Goal: Transaction & Acquisition: Purchase product/service

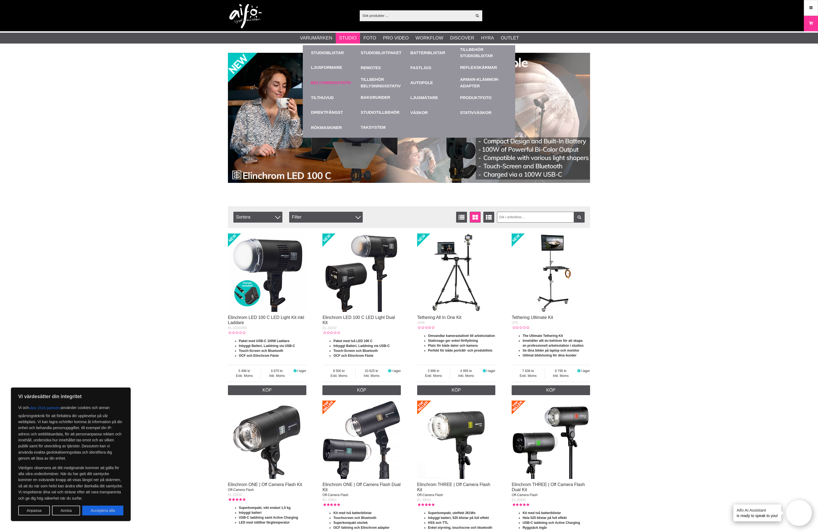
click at [346, 82] on link "Belysningsstativ" at bounding box center [334, 82] width 47 height 15
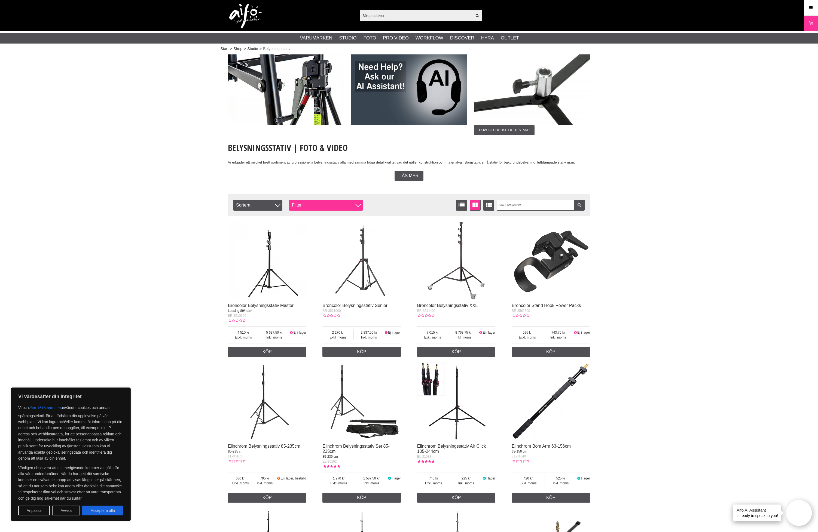
click at [318, 208] on div "Filter" at bounding box center [325, 205] width 73 height 11
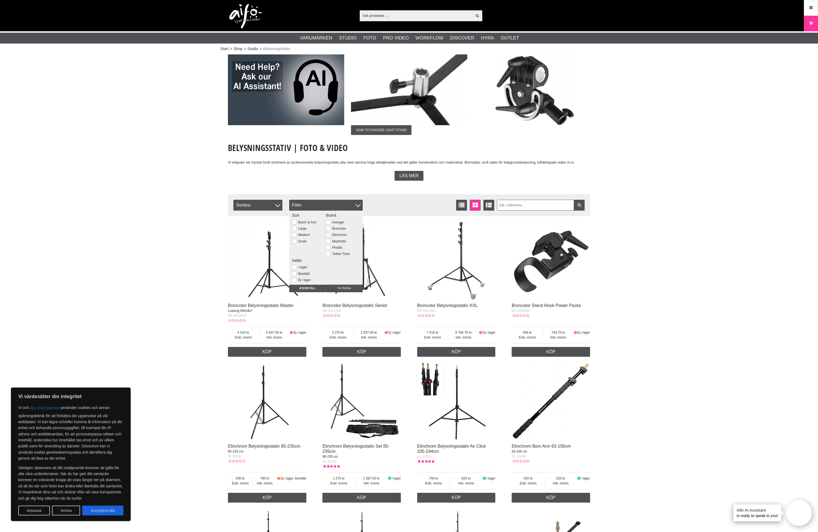
scroll to position [7, 0]
click at [298, 258] on div "I lager" at bounding box center [326, 260] width 68 height 5
click at [298, 259] on label "I lager" at bounding box center [301, 261] width 11 height 4
click at [0, 0] on input "I lager" at bounding box center [0, 0] width 0 height 0
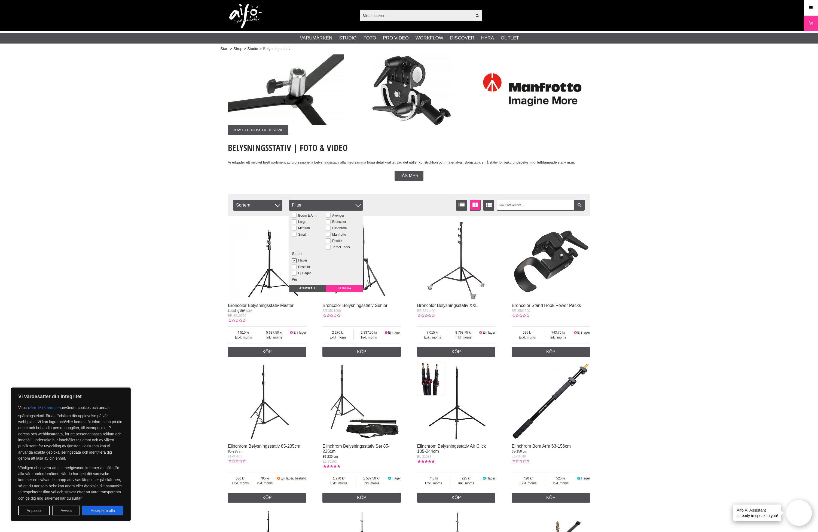
click at [341, 288] on input "Filtrera" at bounding box center [344, 289] width 37 height 8
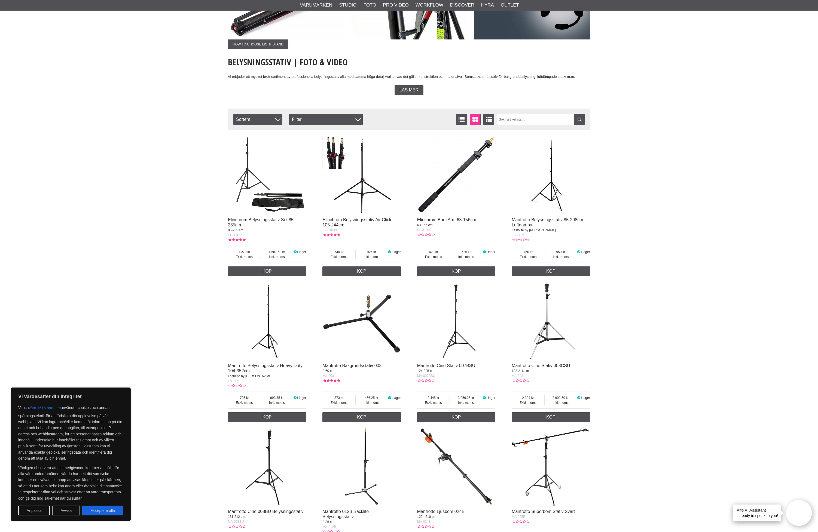
scroll to position [142, 0]
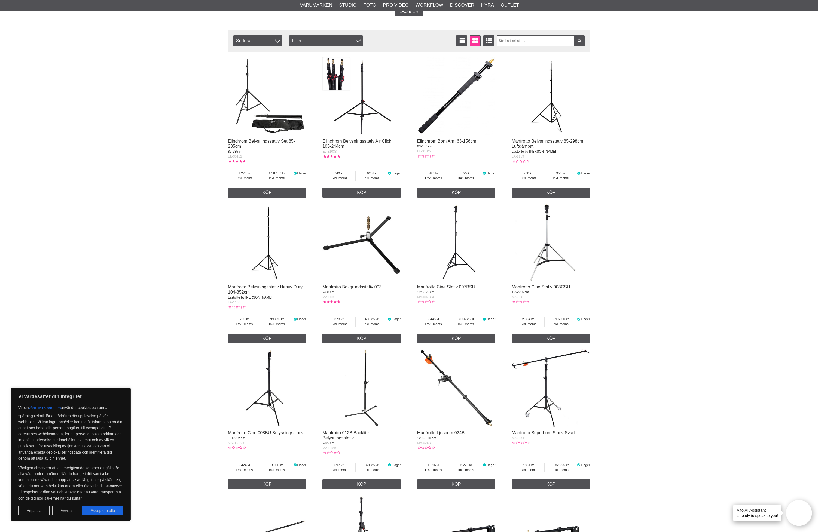
scroll to position [220, 0]
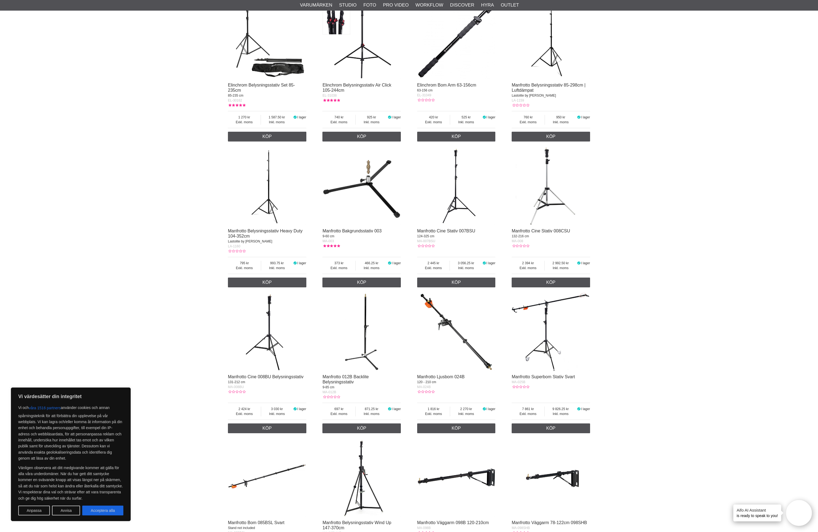
click at [662, 280] on div "Start > Shop > Studio > Belysningsstativ How to choose light stand How to choos…" at bounding box center [409, 534] width 818 height 1404
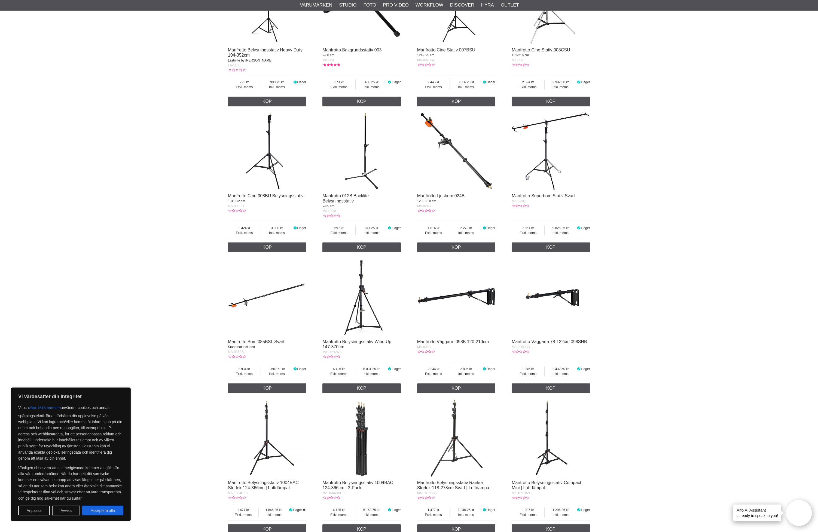
scroll to position [405, 0]
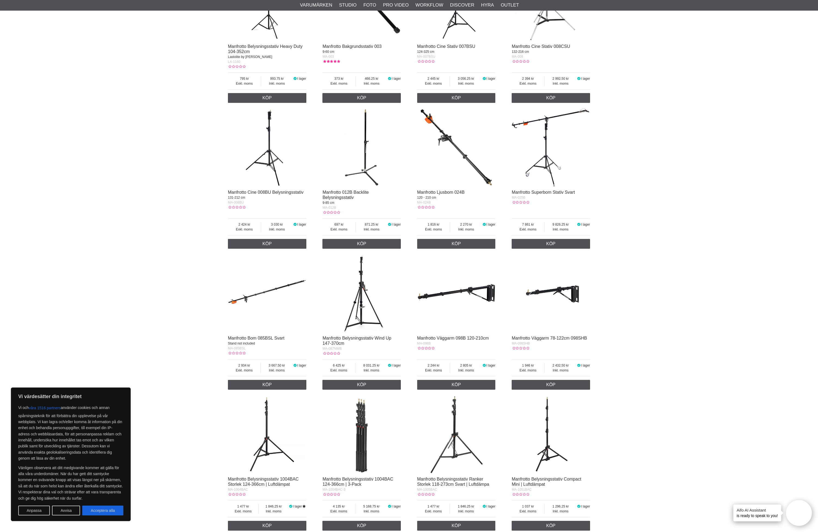
click at [673, 276] on div "Start > Shop > Studio > Belysningsstativ How to choose light stand How to choos…" at bounding box center [409, 350] width 818 height 1404
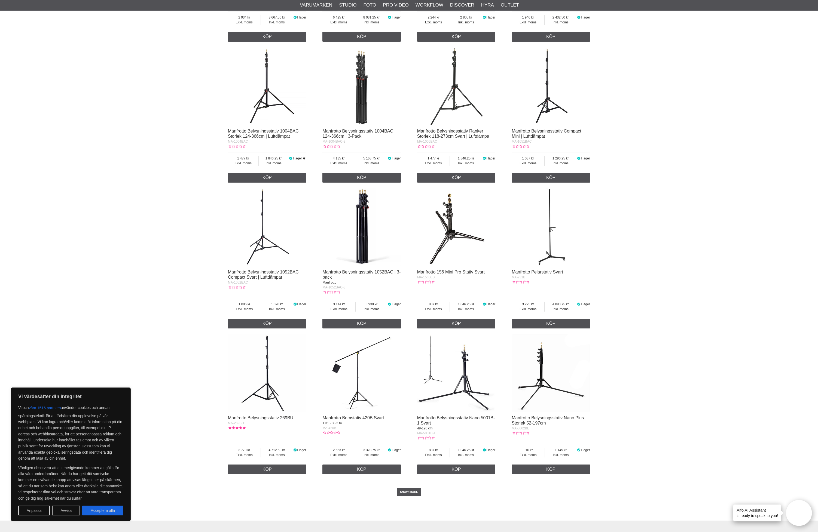
scroll to position [809, 0]
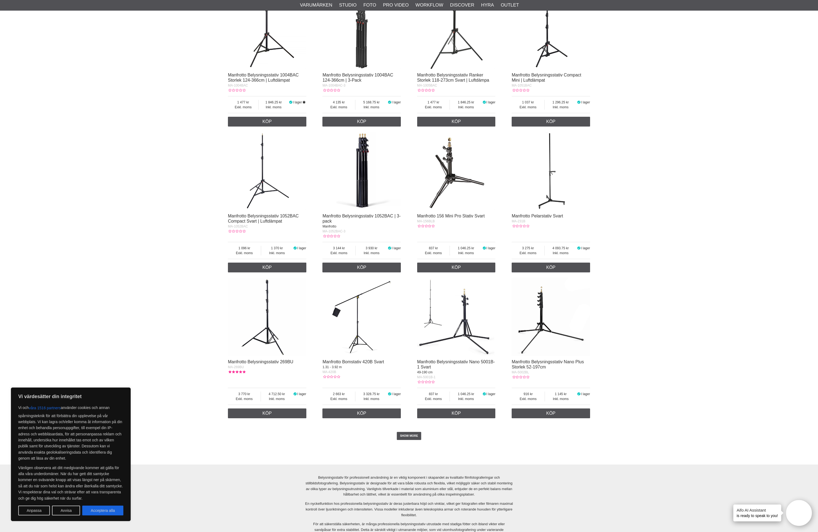
drag, startPoint x: 674, startPoint y: 283, endPoint x: 622, endPoint y: 281, distance: 51.5
click at [109, 507] on button "Acceptera alla" at bounding box center [102, 511] width 41 height 10
checkbox input "true"
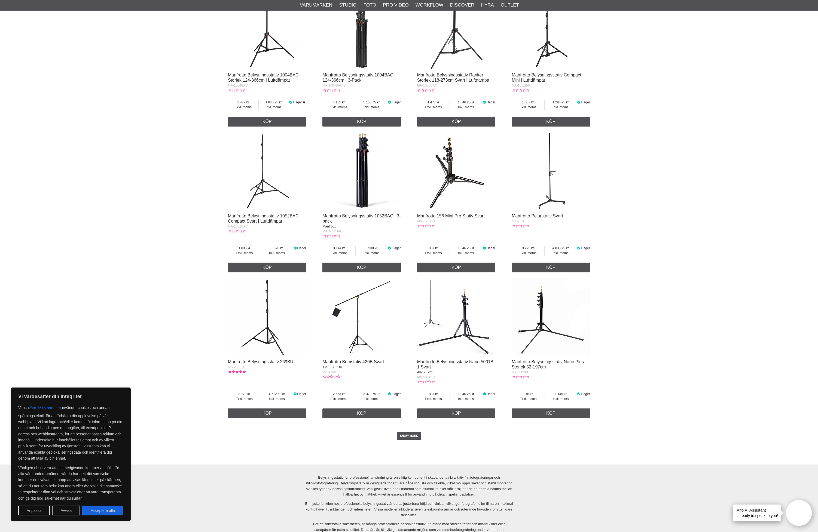
checkbox input "true"
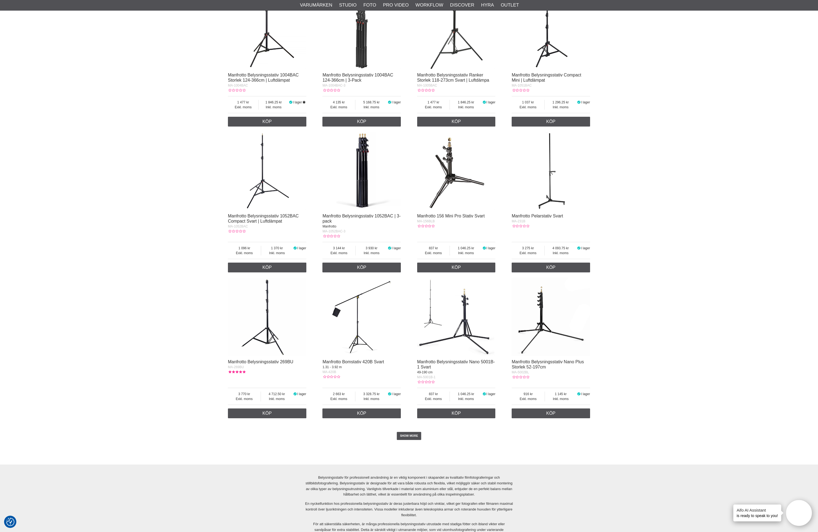
click at [403, 434] on link "SHOW MORE" at bounding box center [409, 436] width 25 height 8
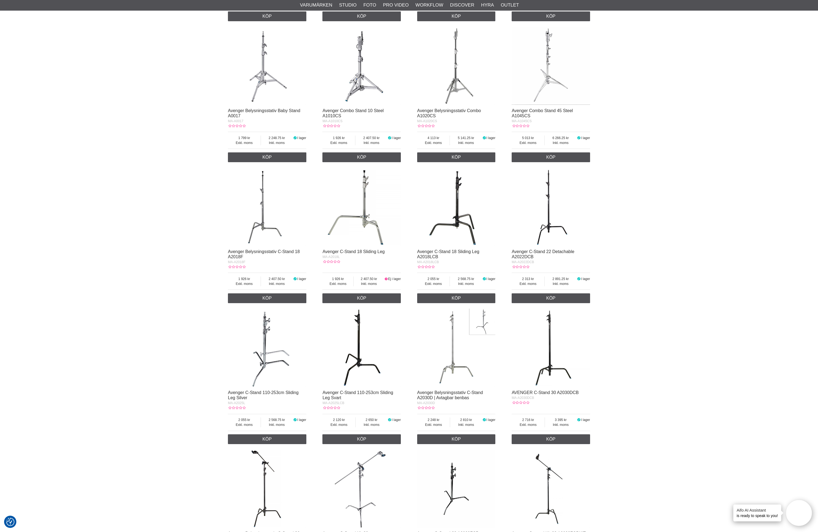
scroll to position [1179, 0]
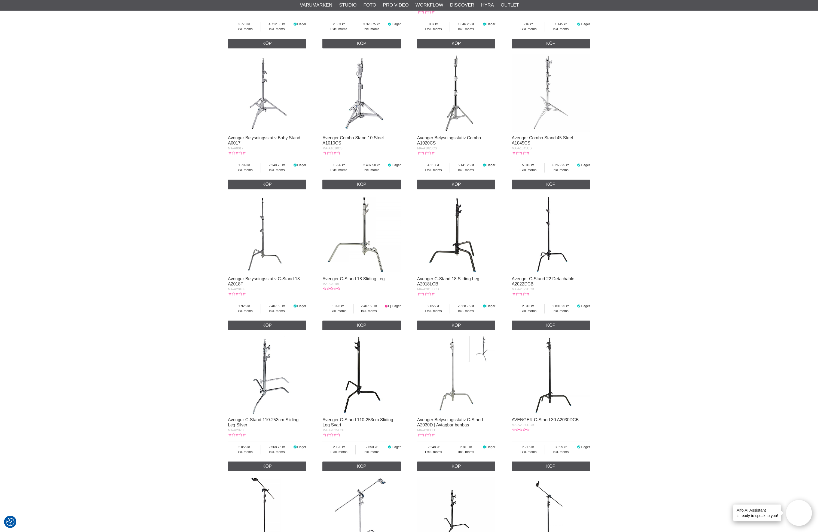
click at [373, 244] on img at bounding box center [361, 234] width 78 height 78
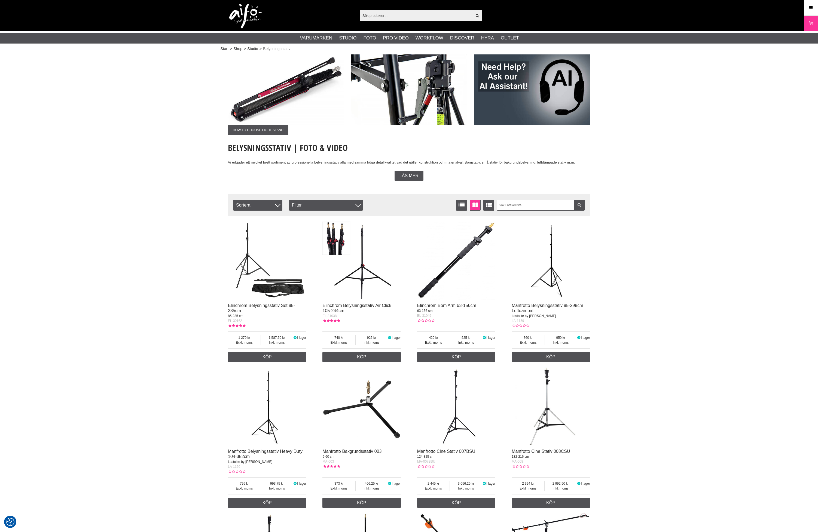
scroll to position [1179, 0]
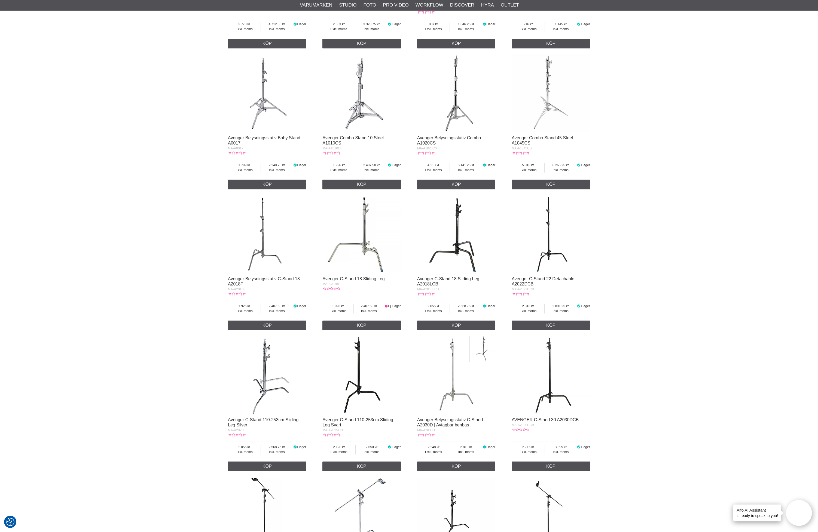
click at [263, 240] on img at bounding box center [267, 234] width 78 height 78
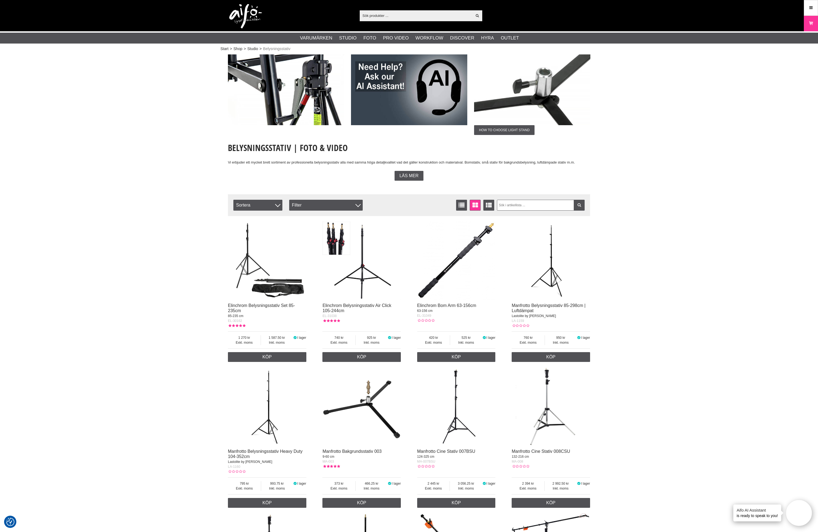
click at [326, 211] on div "Filtrera Sortera Antal artiklar 63 Listvisning Fönstervisning Utökad listvisnin…" at bounding box center [409, 205] width 362 height 22
click at [325, 209] on div "Filter" at bounding box center [325, 205] width 73 height 11
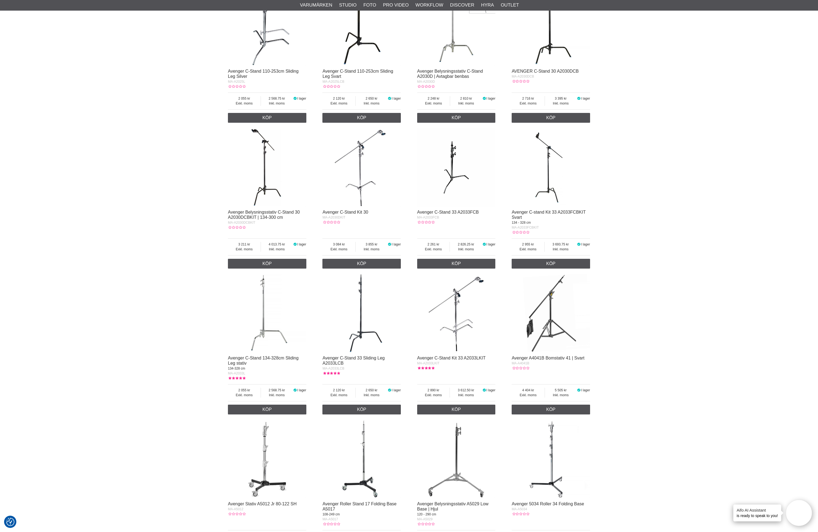
scroll to position [1556, 0]
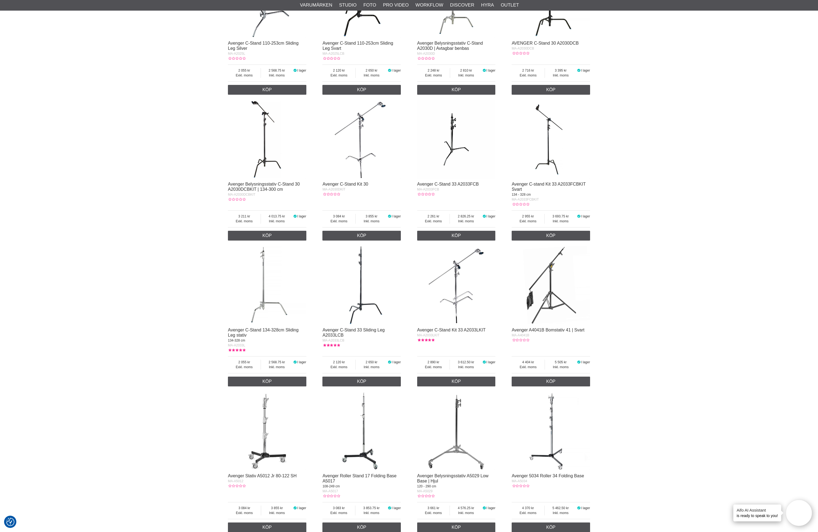
click at [450, 288] on img at bounding box center [456, 285] width 78 height 78
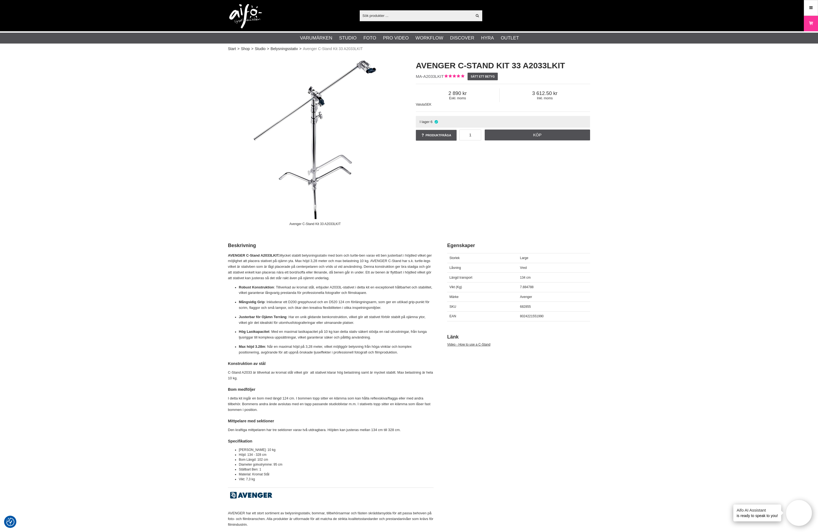
drag, startPoint x: 733, startPoint y: 180, endPoint x: 633, endPoint y: 230, distance: 112.2
click at [733, 180] on div "Start > Shop > Studio > Belysningsstativ > Avenger C-Stand Kit 33 A2033LKIT Ave…" at bounding box center [409, 525] width 818 height 945
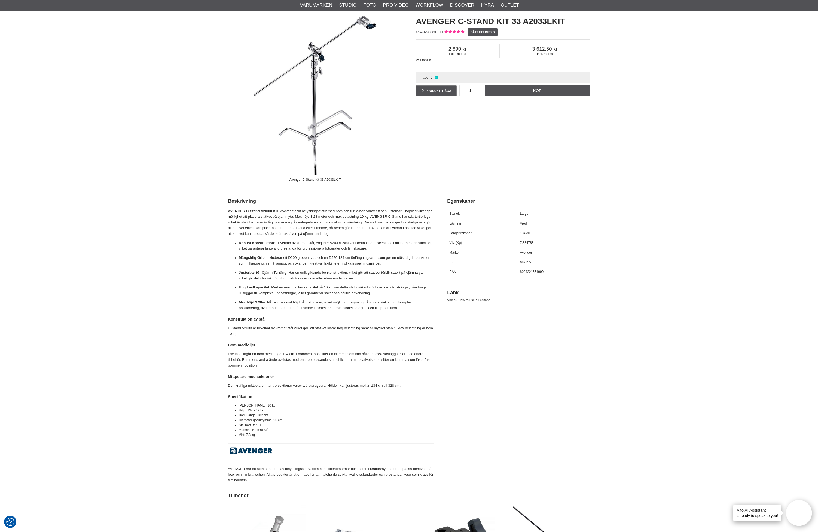
scroll to position [16, 0]
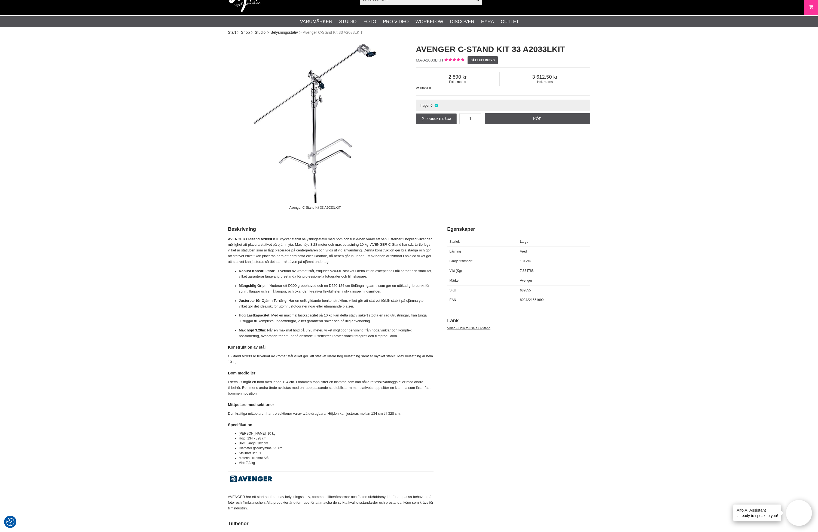
click at [313, 141] on img at bounding box center [315, 125] width 174 height 174
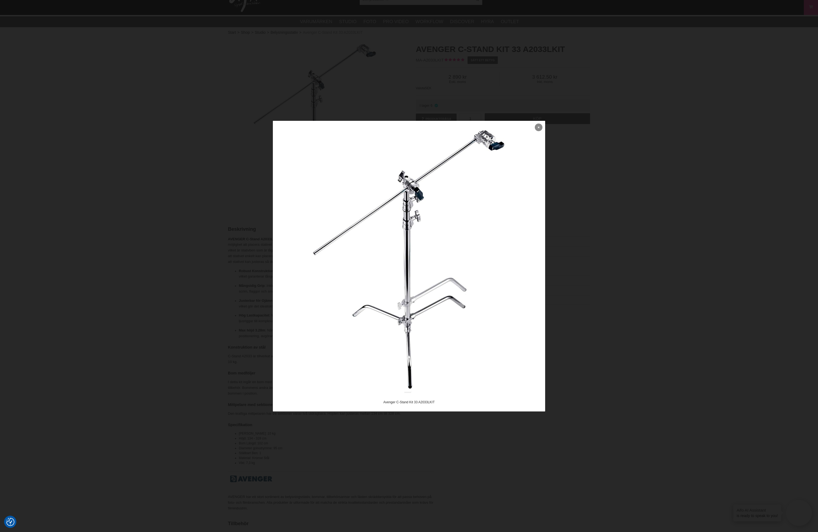
click at [537, 127] on link at bounding box center [539, 128] width 8 height 8
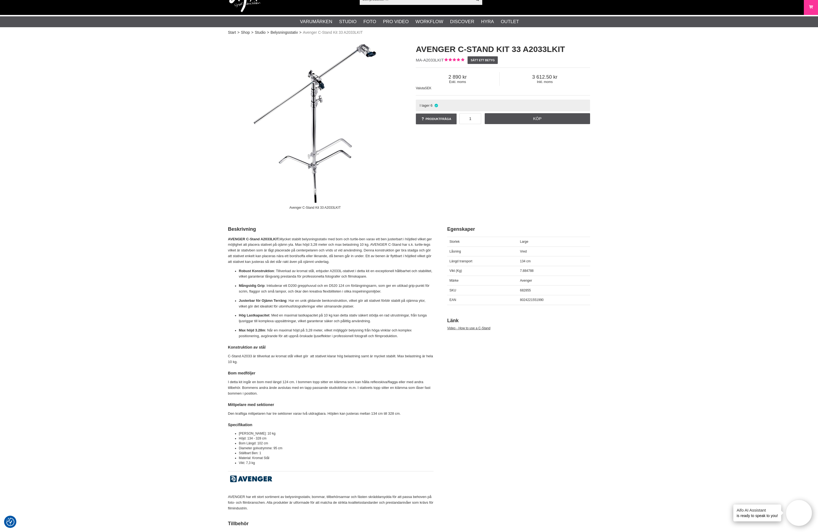
drag, startPoint x: 80, startPoint y: 305, endPoint x: 101, endPoint y: 302, distance: 21.7
click at [81, 305] on div "Start > Shop > Studio > Belysningsstativ > Avenger C-Stand Kit 33 A2033LKIT Ave…" at bounding box center [409, 508] width 818 height 945
click at [628, 269] on div "Start > Shop > Studio > Belysningsstativ > Avenger C-Stand Kit 33 A2033LKIT Ave…" at bounding box center [409, 508] width 818 height 945
